Goal: Information Seeking & Learning: Learn about a topic

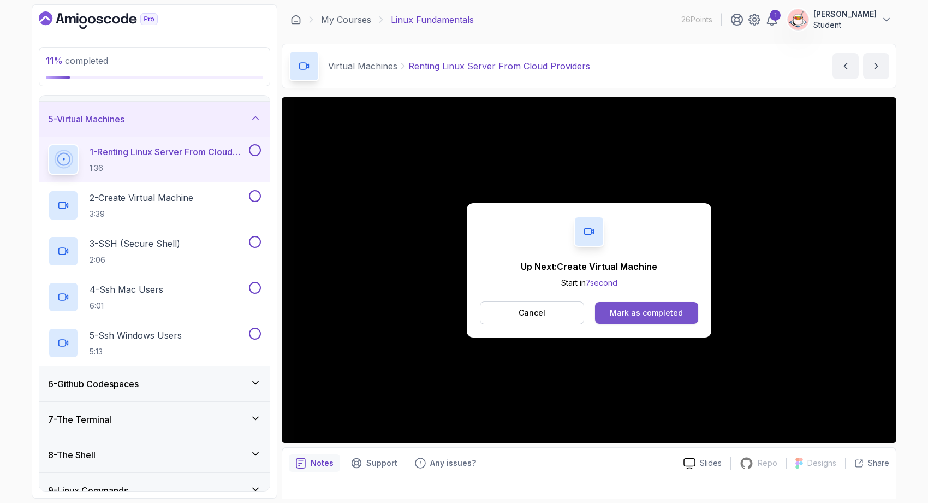
click at [616, 310] on div "Mark as completed" at bounding box center [646, 312] width 73 height 11
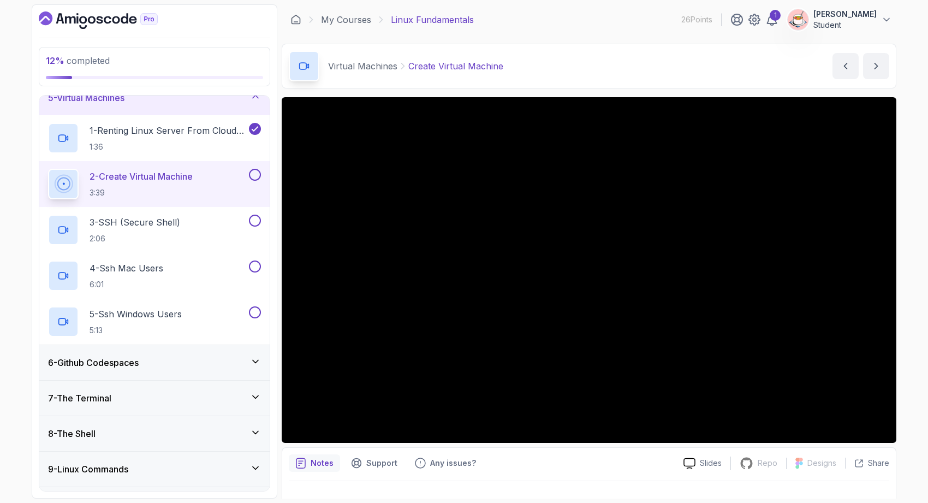
scroll to position [162, 0]
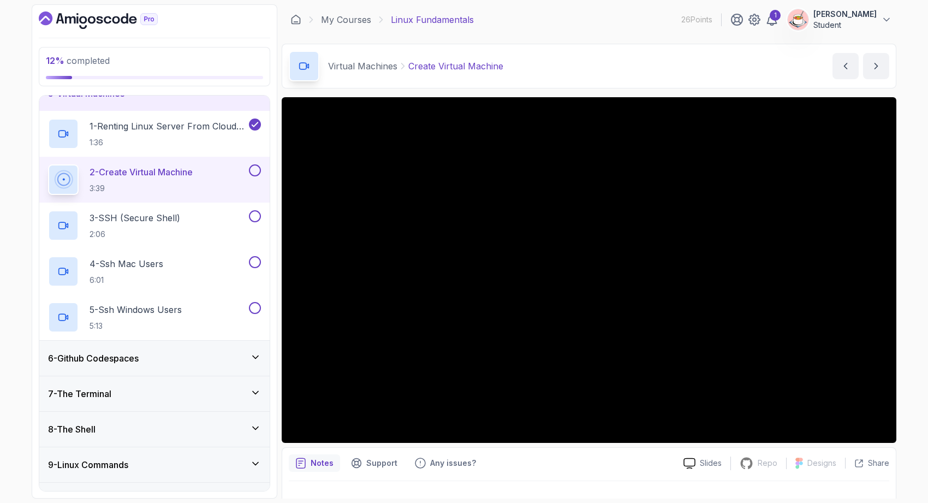
click at [234, 365] on div "6 - Github Codespaces" at bounding box center [154, 358] width 230 height 35
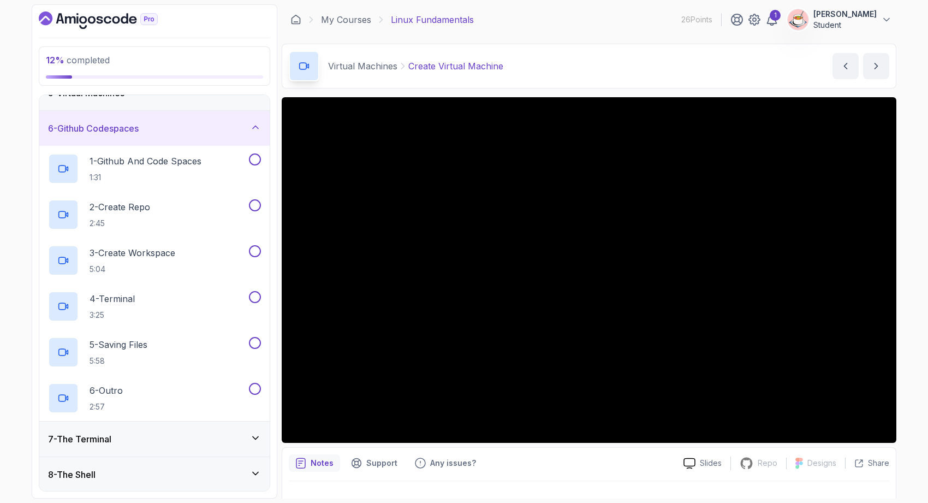
click at [239, 121] on div "6 - Github Codespaces" at bounding box center [154, 128] width 230 height 35
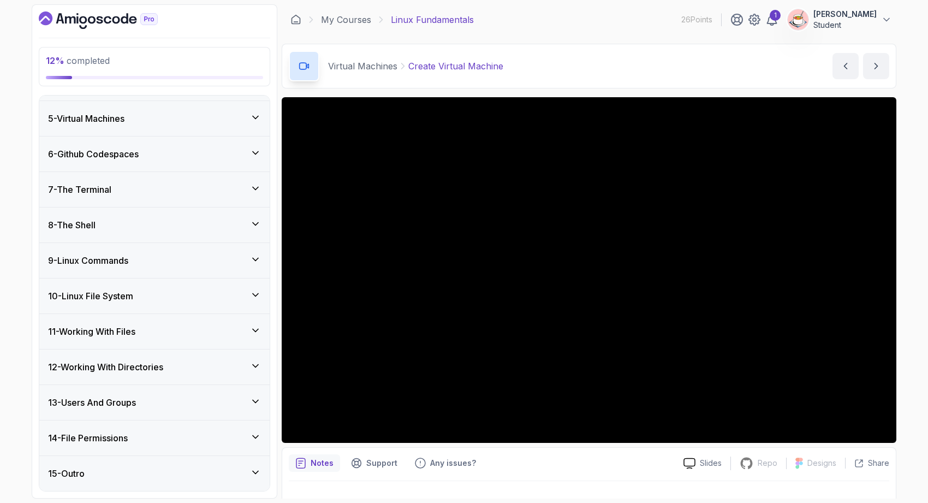
scroll to position [136, 0]
